Goal: Task Accomplishment & Management: Manage account settings

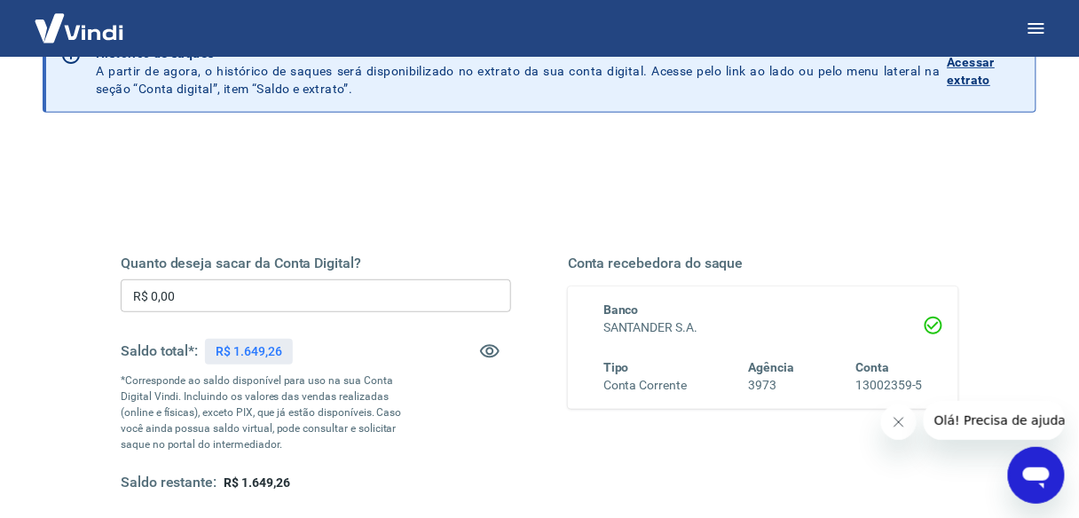
scroll to position [142, 0]
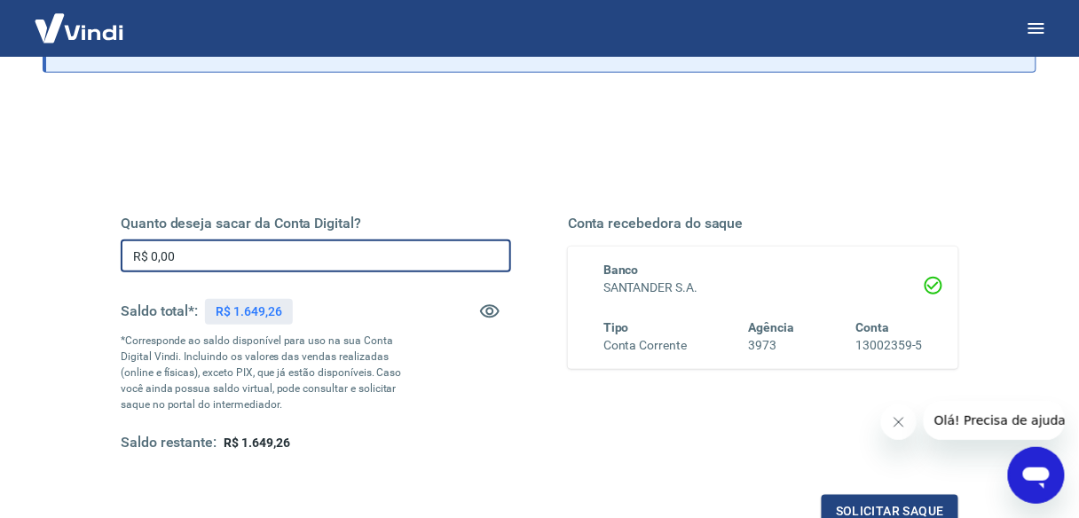
drag, startPoint x: 190, startPoint y: 256, endPoint x: 74, endPoint y: 244, distance: 116.9
click at [70, 248] on div "Quanto deseja sacar da Conta Digital? R$ 0,00 ​ Saldo total*: R$ 1.649,26 *Corr…" at bounding box center [540, 418] width 994 height 634
click at [227, 261] on input "R$ 0,00" at bounding box center [316, 256] width 390 height 33
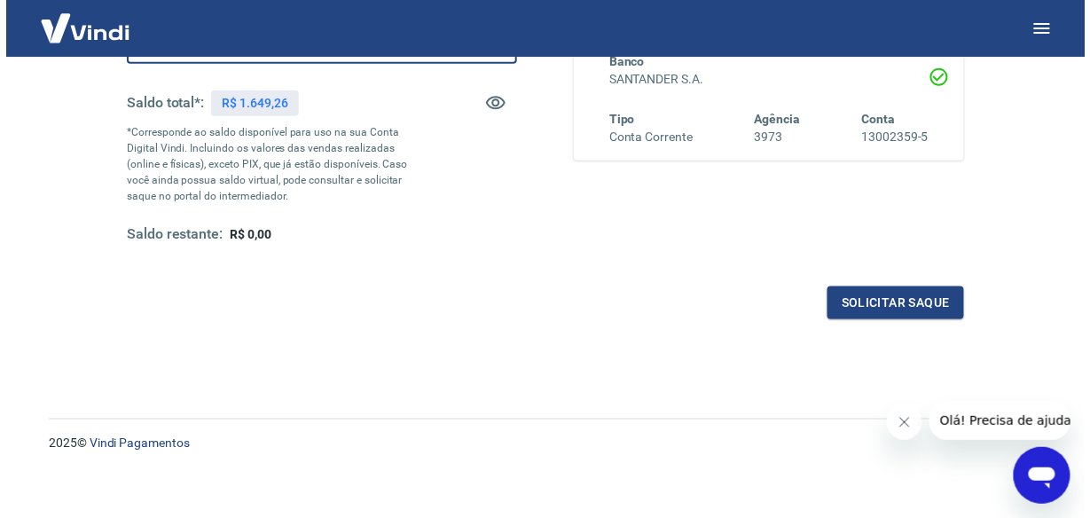
scroll to position [358, 0]
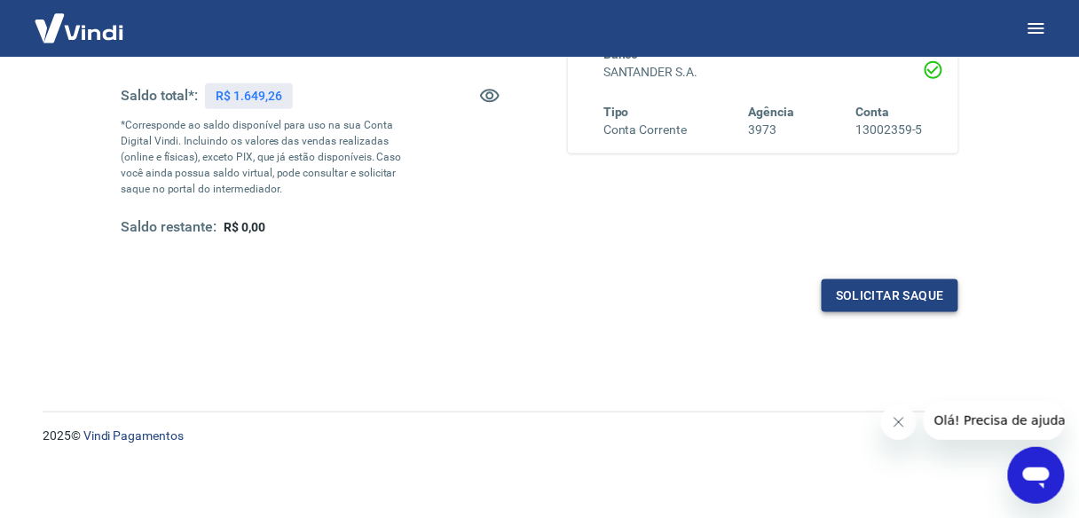
type input "R$ 1.649,26"
click at [894, 293] on button "Solicitar saque" at bounding box center [890, 295] width 137 height 33
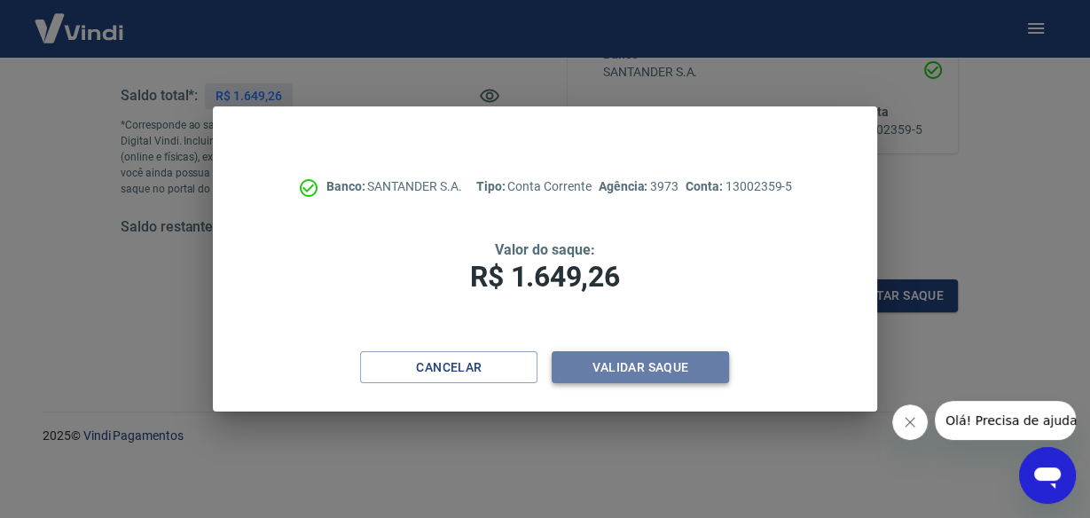
click at [643, 371] on button "Validar saque" at bounding box center [640, 367] width 177 height 33
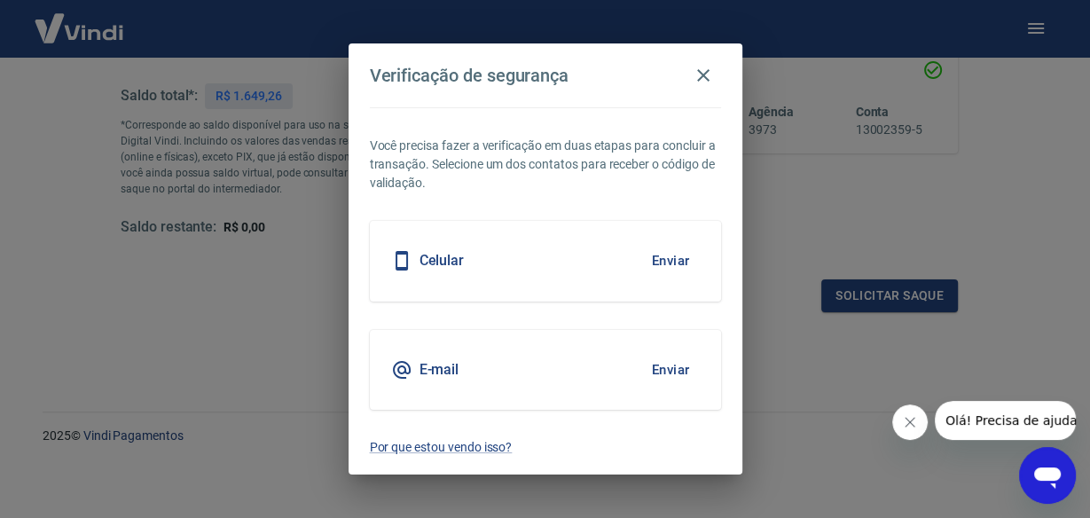
click at [673, 359] on button "Enviar" at bounding box center [671, 369] width 58 height 37
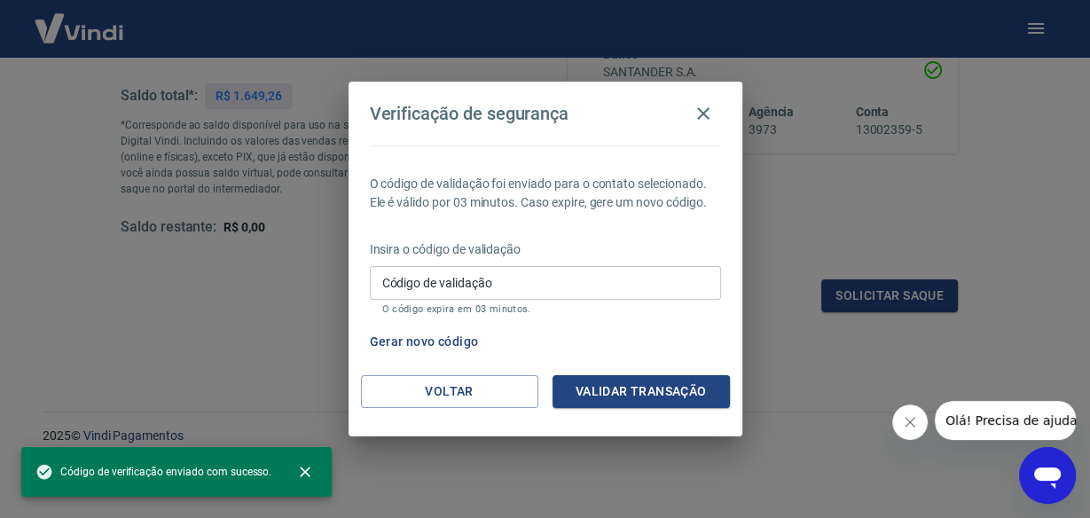
click at [457, 280] on input "Código de validação" at bounding box center [545, 282] width 351 height 33
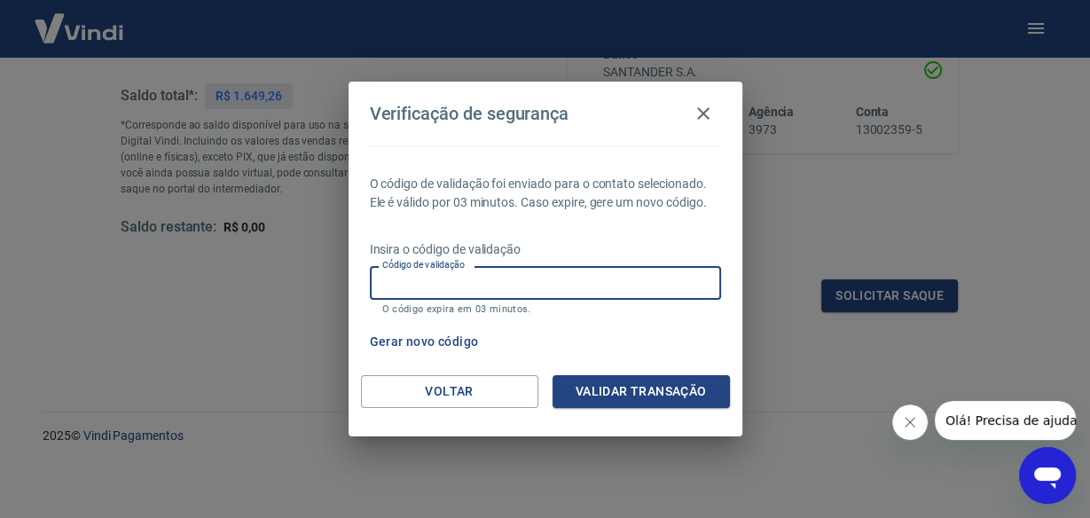
paste input "325148"
type input "325148"
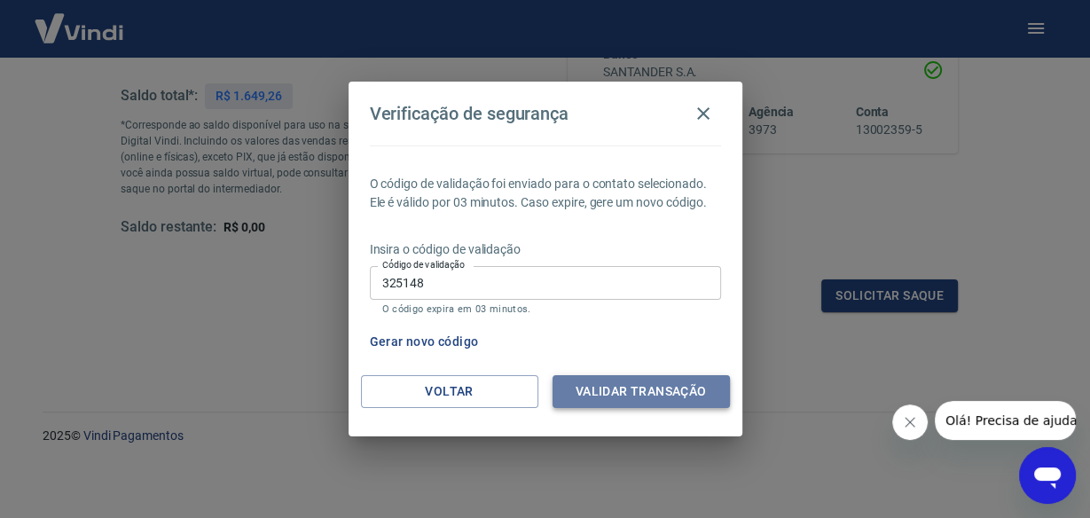
click at [638, 400] on button "Validar transação" at bounding box center [641, 391] width 177 height 33
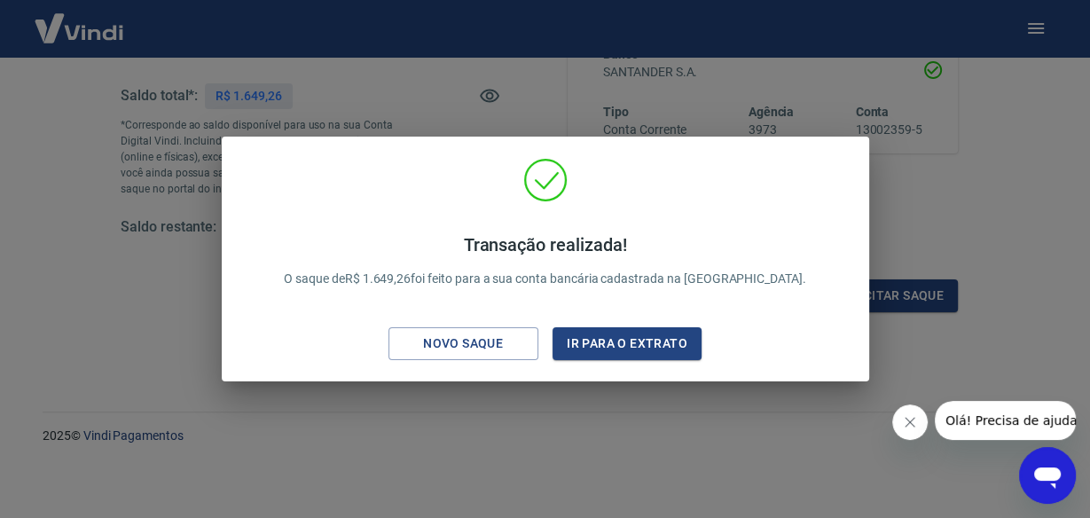
click at [966, 183] on div "Transação realizada! O saque de R$ 1.649,26 foi feito para a sua conta bancária…" at bounding box center [545, 259] width 1090 height 518
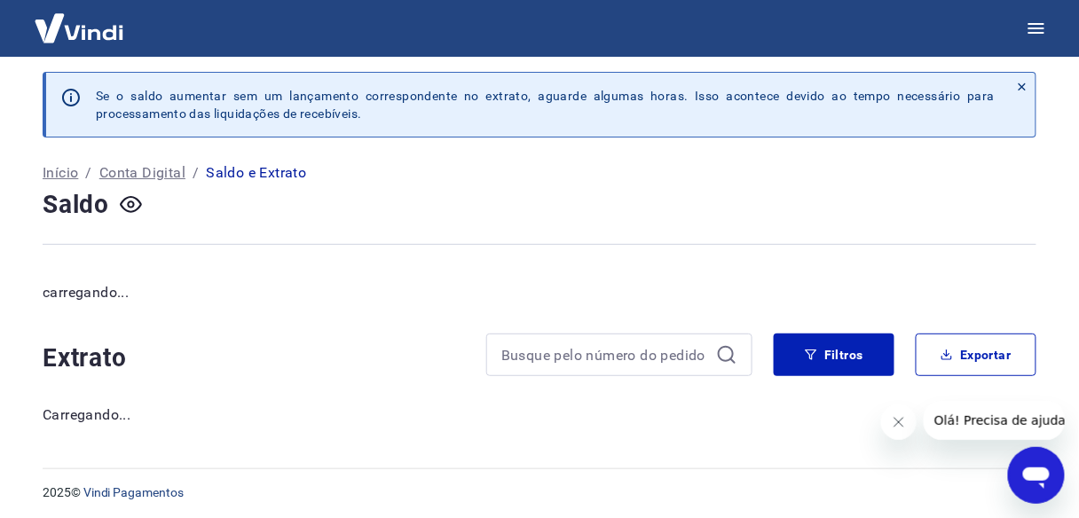
scroll to position [11, 0]
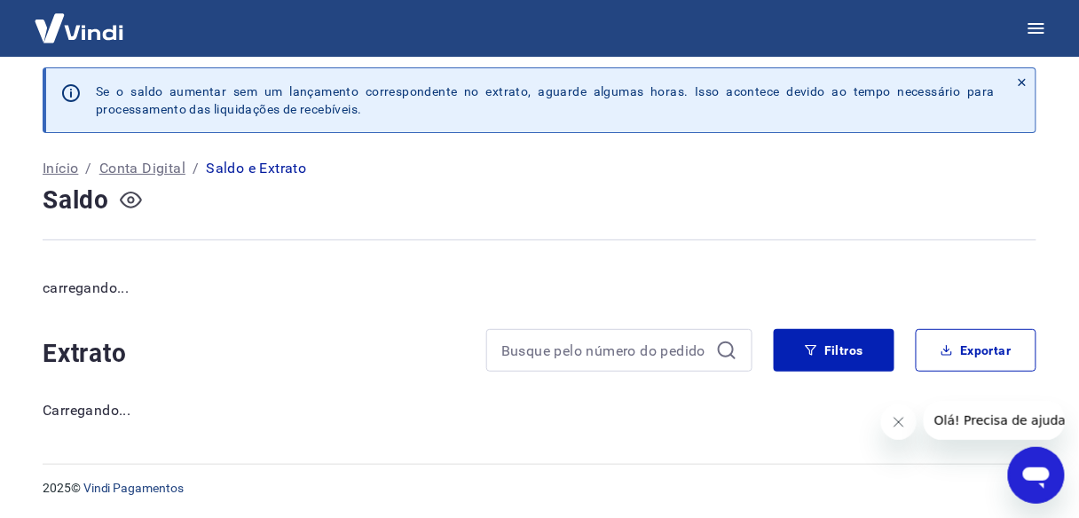
click at [134, 195] on icon "button" at bounding box center [131, 200] width 22 height 22
